Goal: Task Accomplishment & Management: Use online tool/utility

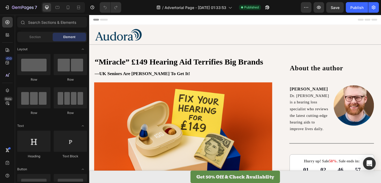
click at [101, 21] on span "Header" at bounding box center [105, 19] width 12 height 5
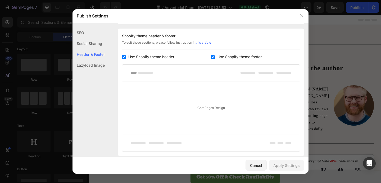
scroll to position [248, 0]
click at [126, 58] on input "checkbox" at bounding box center [124, 57] width 4 height 4
checkbox input "false"
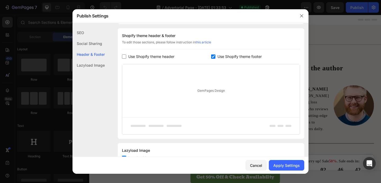
click at [211, 55] on input "checkbox" at bounding box center [213, 57] width 4 height 4
checkbox input "false"
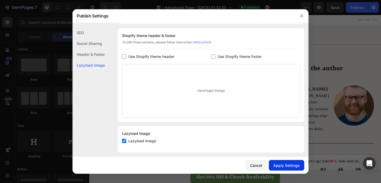
click at [286, 167] on div "Apply Settings" at bounding box center [287, 166] width 26 height 6
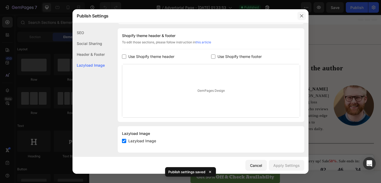
click at [300, 17] on icon "button" at bounding box center [302, 16] width 4 height 4
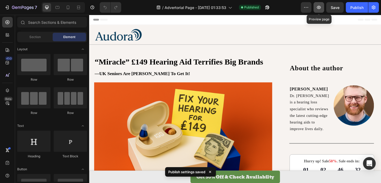
click at [323, 10] on button "button" at bounding box center [319, 7] width 11 height 11
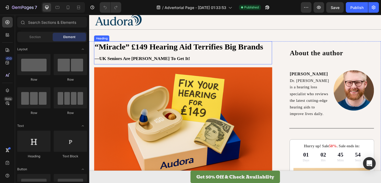
scroll to position [0, 0]
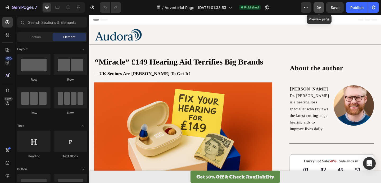
click at [317, 6] on icon "button" at bounding box center [318, 7] width 5 height 5
click at [358, 6] on div "Publish" at bounding box center [357, 8] width 13 height 6
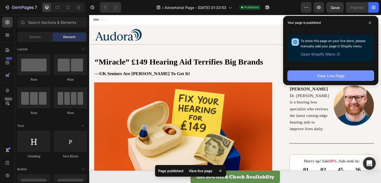
click at [317, 80] on button "View Live Page" at bounding box center [331, 75] width 87 height 11
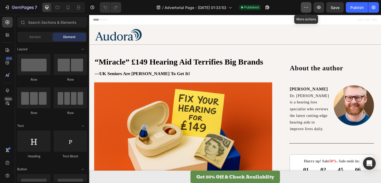
click at [307, 7] on icon "button" at bounding box center [306, 7] width 5 height 5
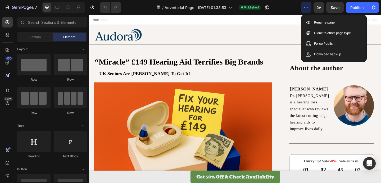
click at [307, 7] on icon "button" at bounding box center [306, 7] width 5 height 5
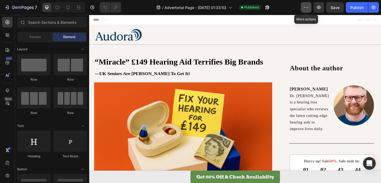
click at [309, 5] on icon "button" at bounding box center [306, 7] width 5 height 5
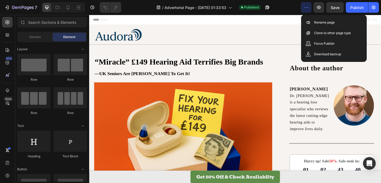
click at [309, 5] on icon "button" at bounding box center [306, 7] width 5 height 5
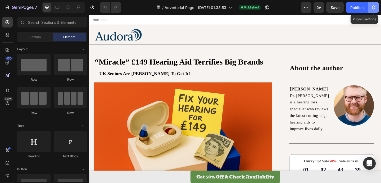
click at [376, 8] on button "button" at bounding box center [374, 7] width 11 height 11
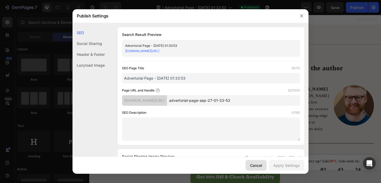
click at [259, 164] on div "Cancel" at bounding box center [256, 166] width 12 height 6
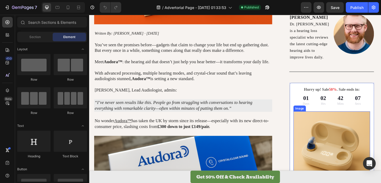
scroll to position [215, 0]
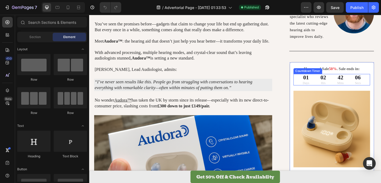
click at [350, 80] on div "02 Hrs" at bounding box center [344, 85] width 16 height 12
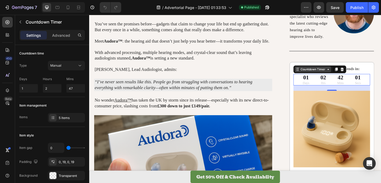
click at [335, 72] on div "Countdown Timer" at bounding box center [332, 74] width 29 height 5
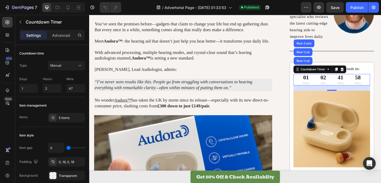
click at [352, 84] on div "01 Days 02 Hrs 41 Mins 58 Secs" at bounding box center [353, 85] width 73 height 12
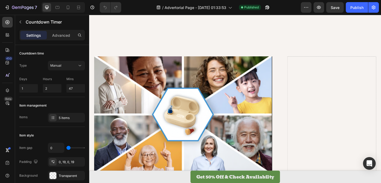
scroll to position [950, 0]
